Goal: Book appointment/travel/reservation

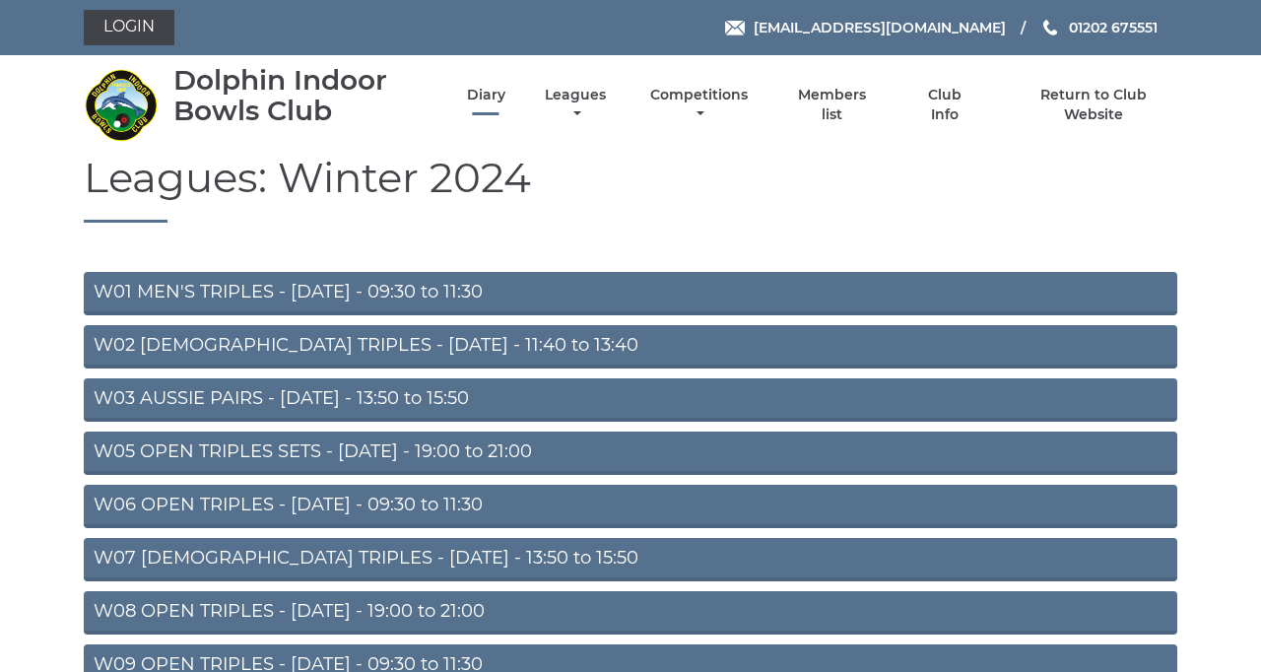
click at [505, 104] on link "Diary" at bounding box center [486, 95] width 38 height 19
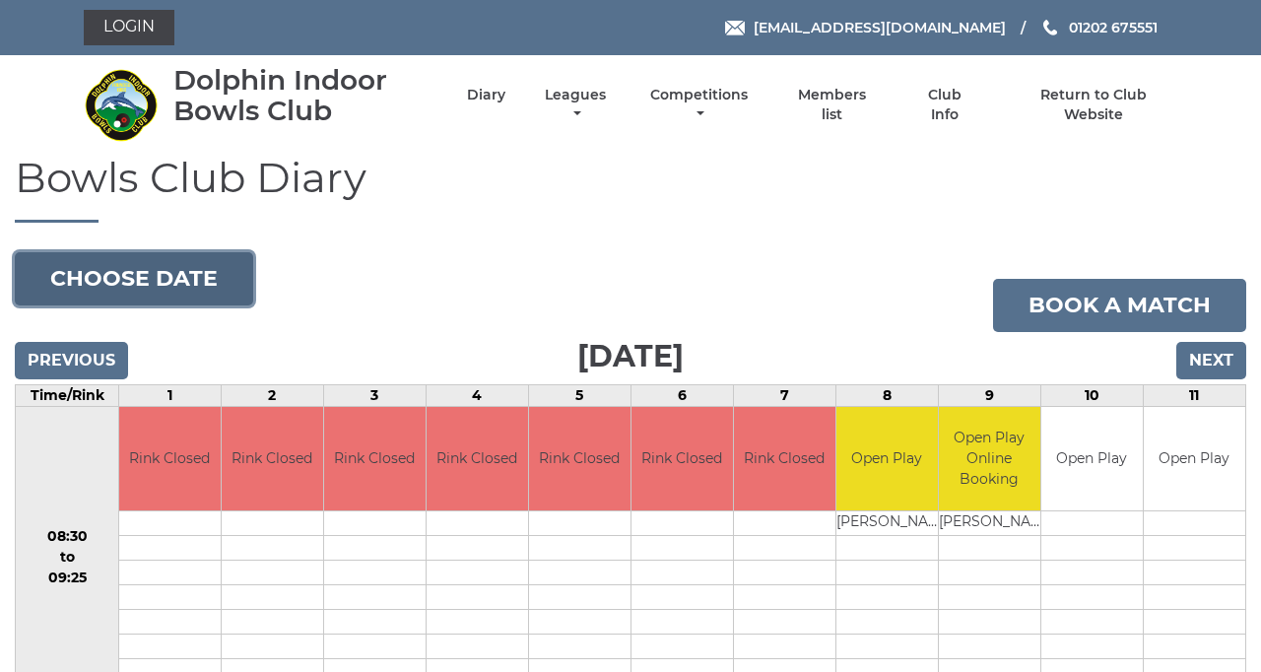
click at [253, 305] on button "Choose date" at bounding box center [134, 278] width 238 height 53
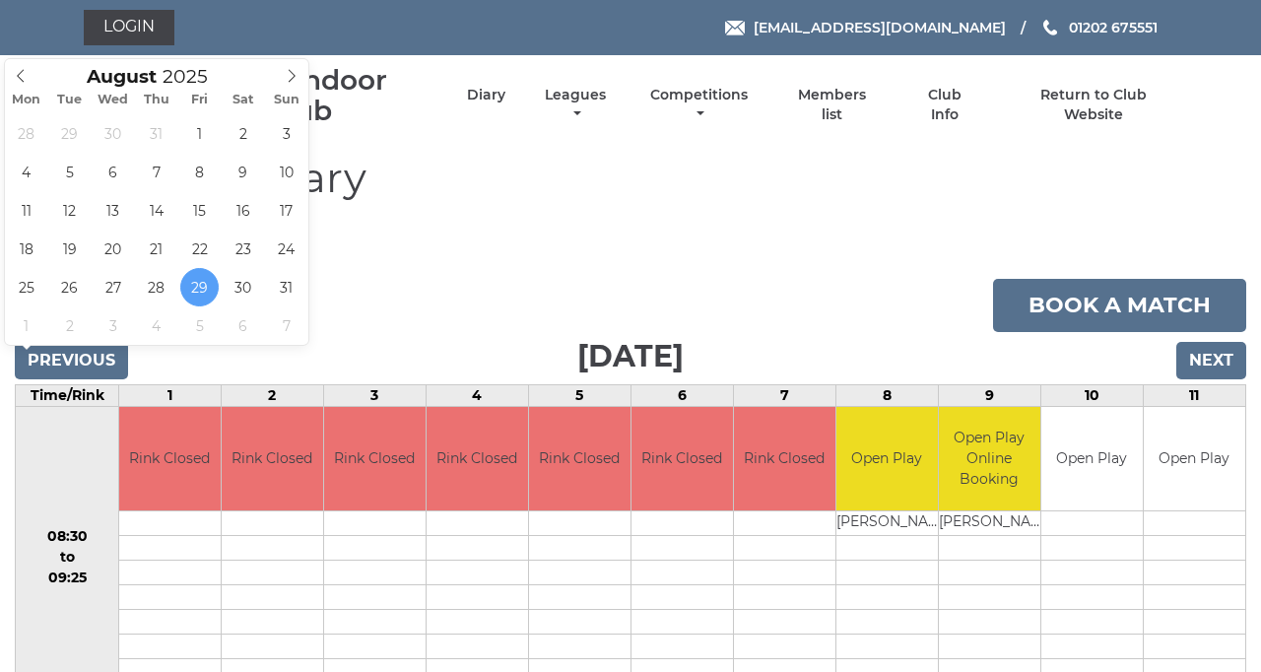
type input "[DATE]"
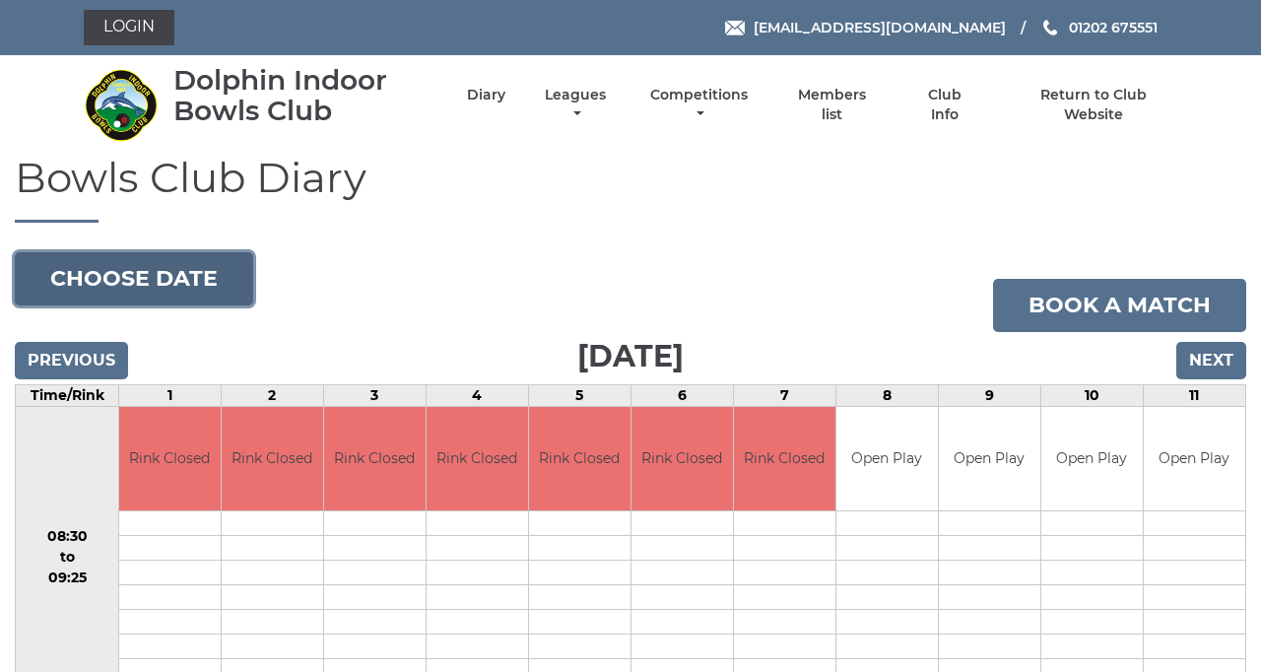
click at [227, 305] on button "Choose date" at bounding box center [134, 278] width 238 height 53
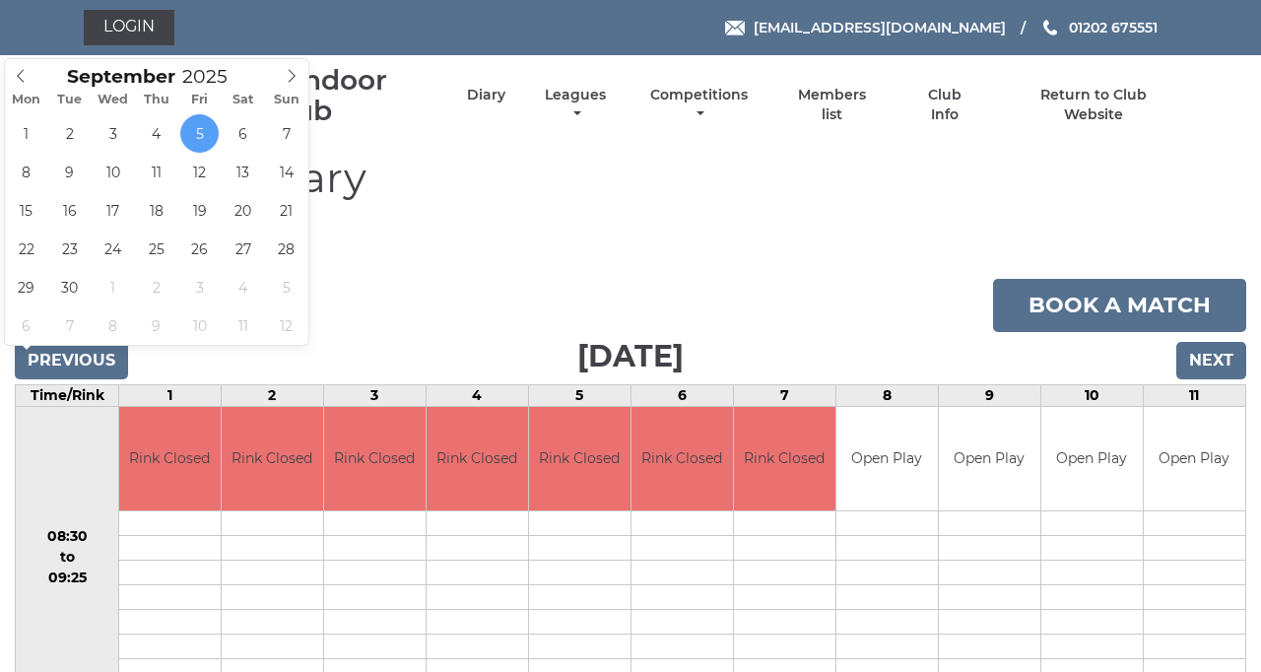
click at [18, 70] on span at bounding box center [21, 73] width 33 height 28
click at [20, 305] on button "Choose date" at bounding box center [134, 278] width 238 height 53
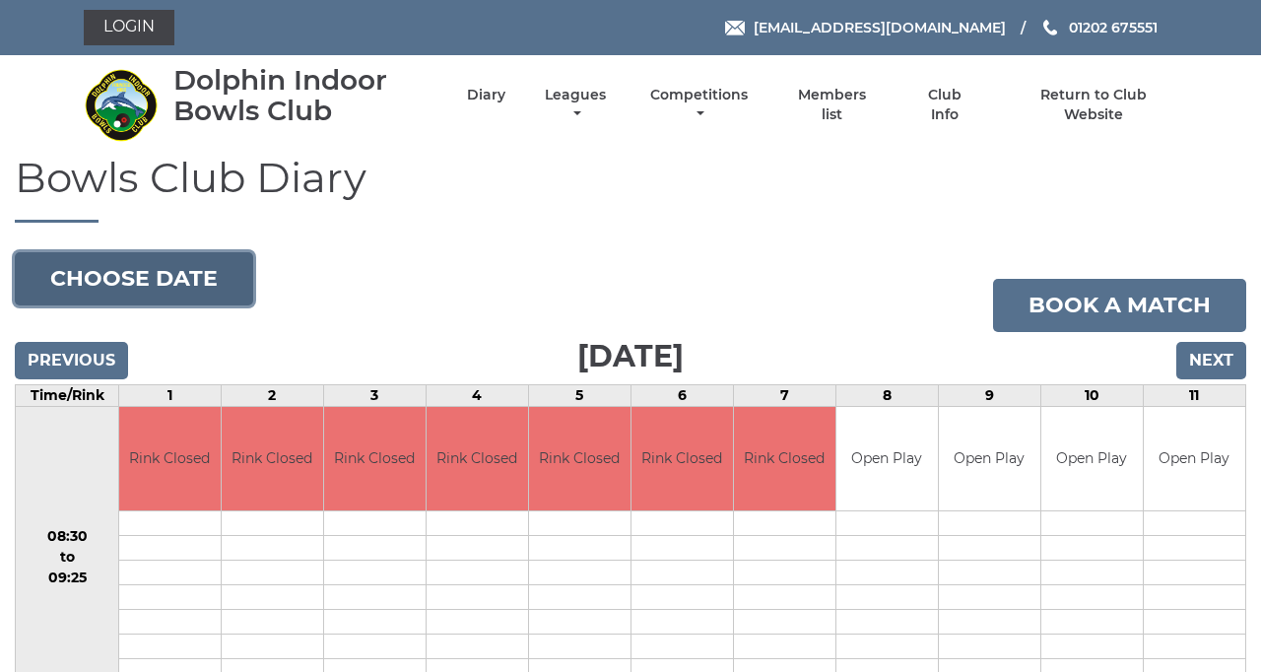
click at [227, 305] on button "Choose date" at bounding box center [134, 278] width 238 height 53
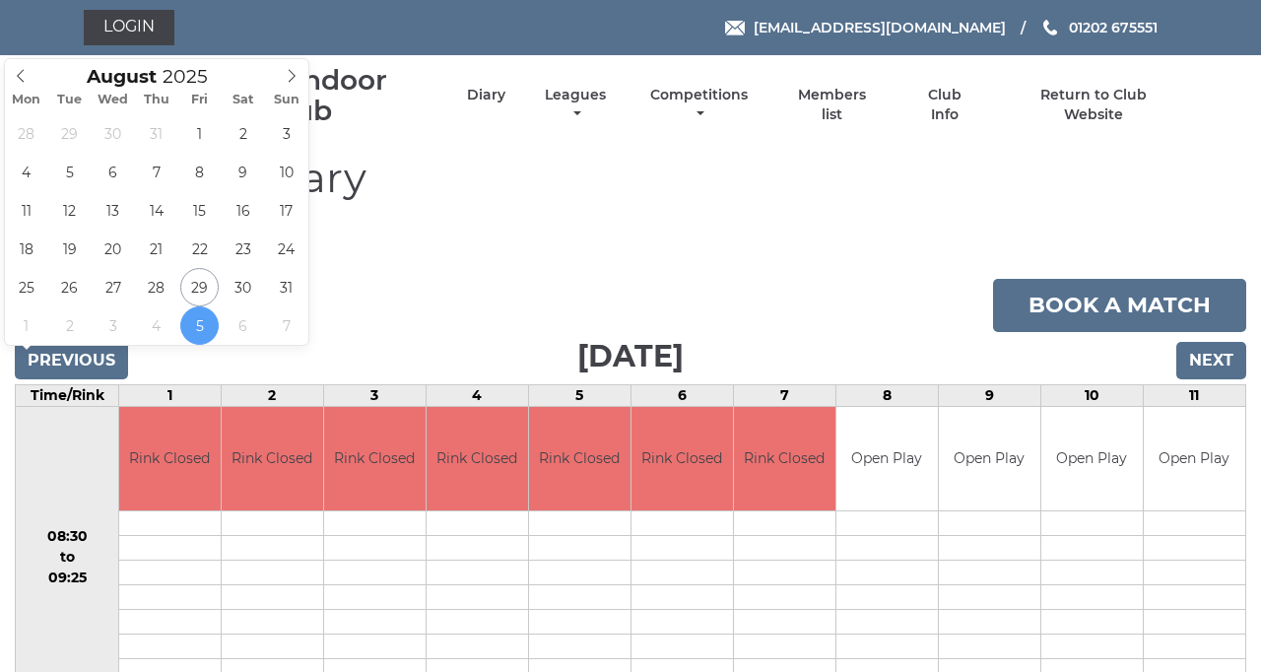
type input "[DATE]"
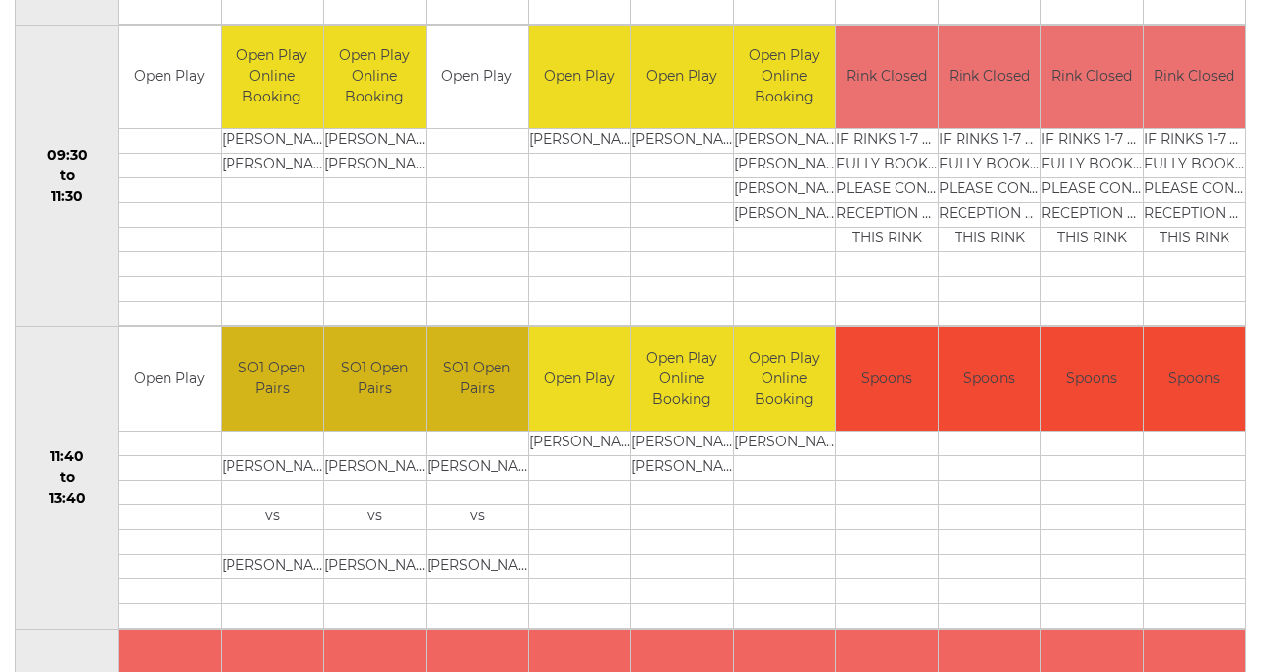
scroll to position [683, 0]
